Goal: Find specific fact: Find specific fact

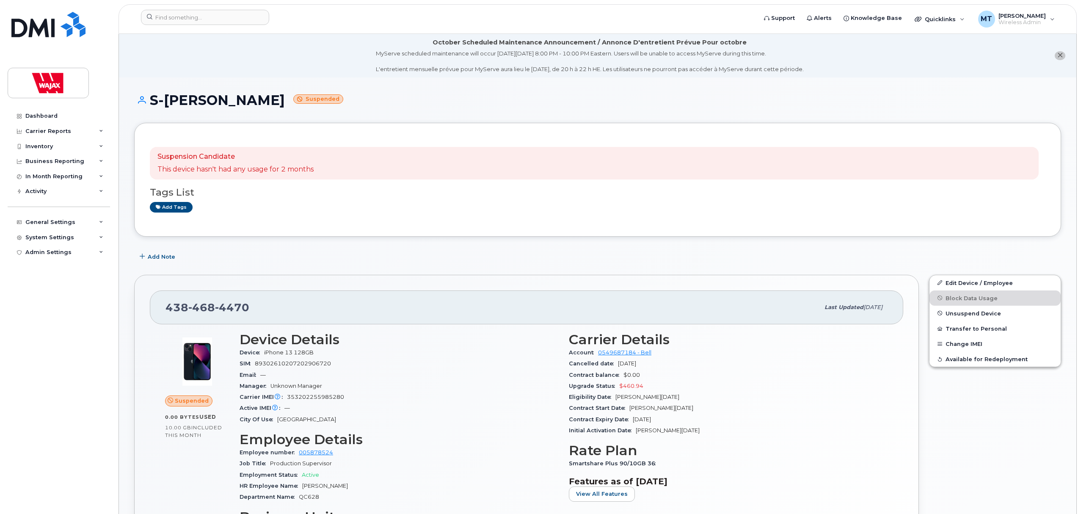
click at [267, 24] on div at bounding box center [205, 17] width 128 height 15
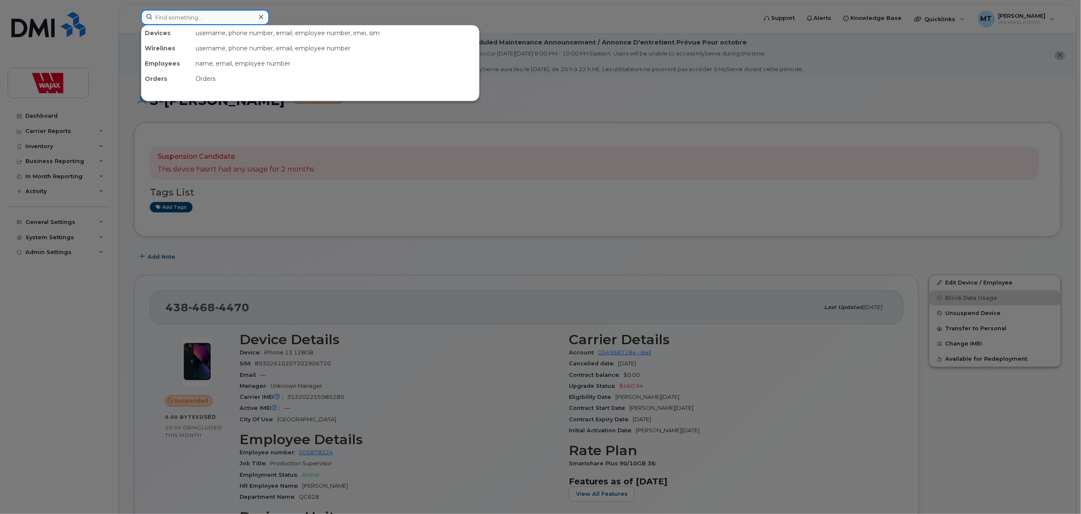
click at [265, 22] on div at bounding box center [205, 17] width 128 height 15
paste input "Justin Bischoff"
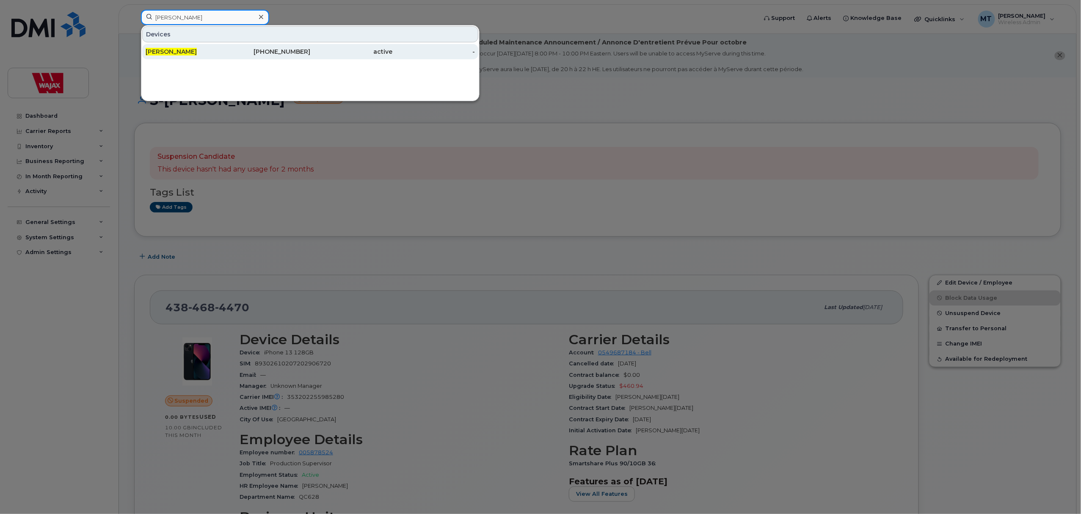
type input "Justin Bischoff"
click at [249, 58] on div "416-453-7024" at bounding box center [269, 51] width 83 height 15
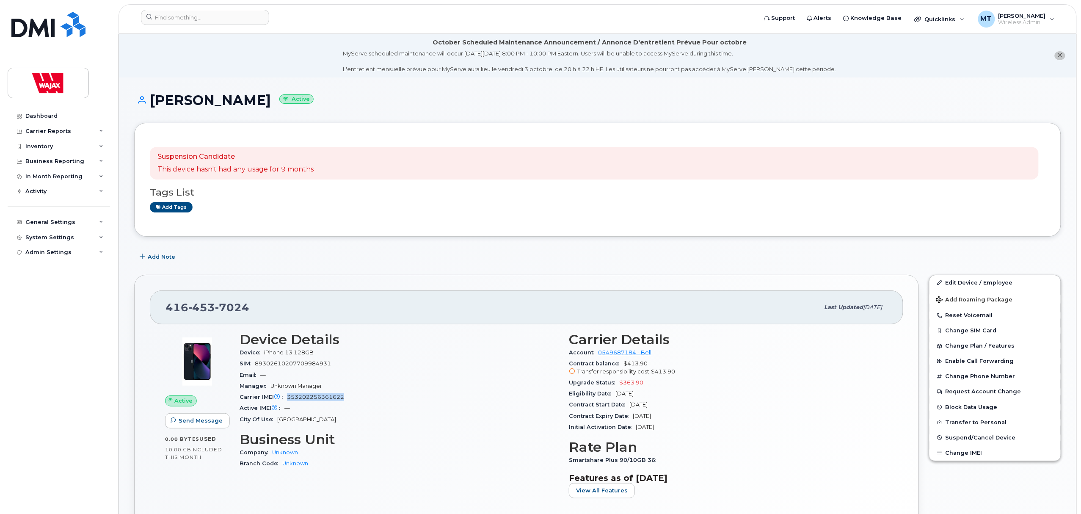
drag, startPoint x: 337, startPoint y: 394, endPoint x: 287, endPoint y: 393, distance: 50.8
click at [287, 393] on div "Carrier IMEI Carrier IMEI is reported during the last billing cycle or change o…" at bounding box center [399, 396] width 319 height 11
copy span "353202256361622"
drag, startPoint x: 255, startPoint y: 102, endPoint x: 148, endPoint y: 100, distance: 106.7
click at [148, 100] on h1 "Justin Bischoff Active" at bounding box center [597, 100] width 927 height 15
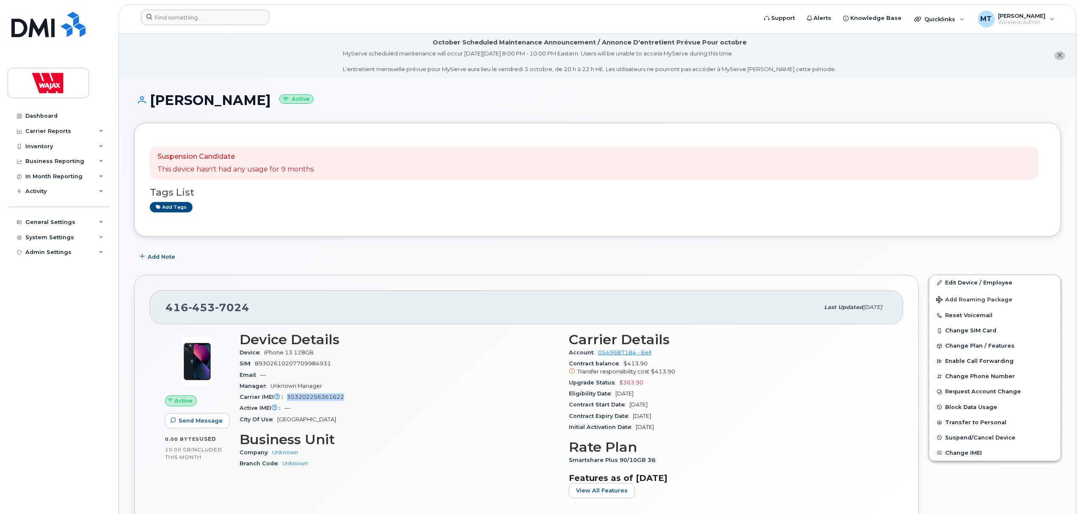
copy h1 "Justin Bischoff"
click at [231, 25] on div at bounding box center [446, 17] width 610 height 15
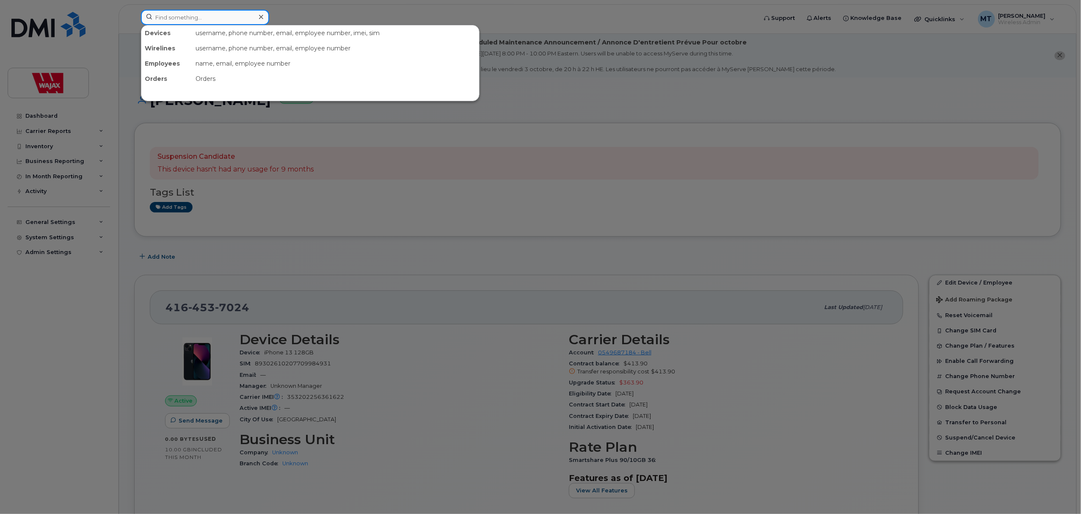
click at [224, 19] on input at bounding box center [205, 17] width 128 height 15
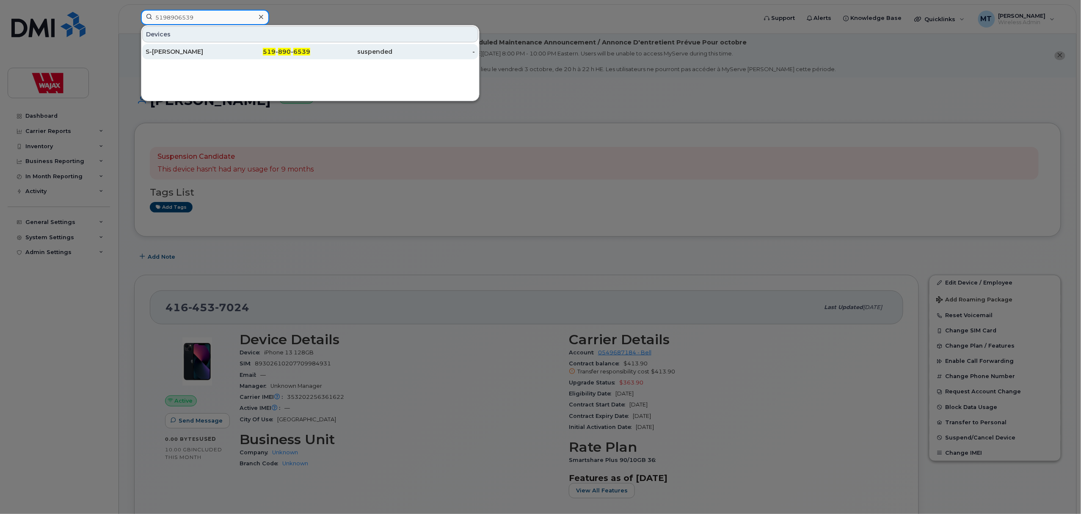
type input "5198906539"
click at [227, 51] on div "S-[PERSON_NAME]" at bounding box center [187, 51] width 83 height 8
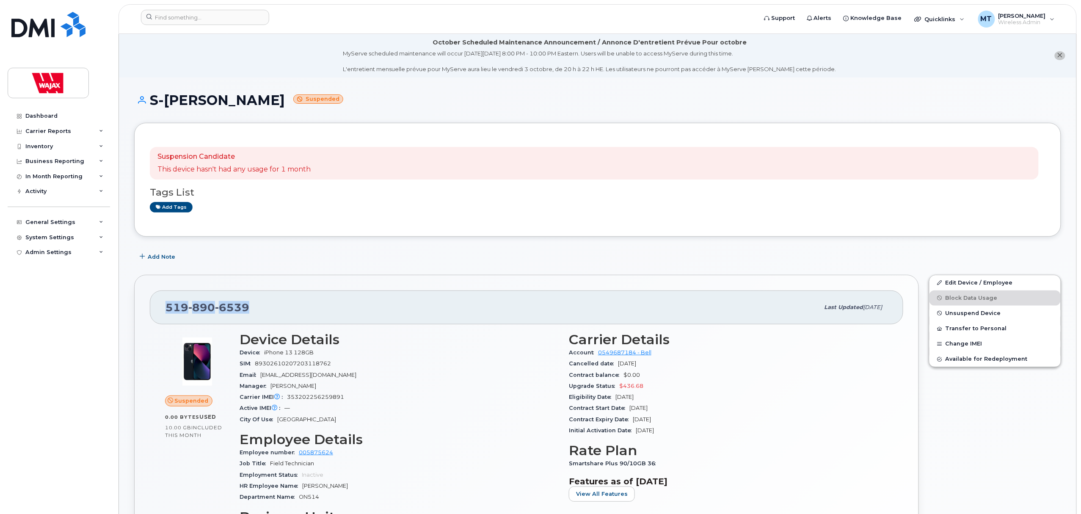
drag, startPoint x: 273, startPoint y: 305, endPoint x: 165, endPoint y: 302, distance: 108.4
click at [165, 302] on div "[PHONE_NUMBER] Last updated [DATE]" at bounding box center [526, 307] width 753 height 34
copy span "[PHONE_NUMBER]"
